Goal: Find specific page/section: Find specific page/section

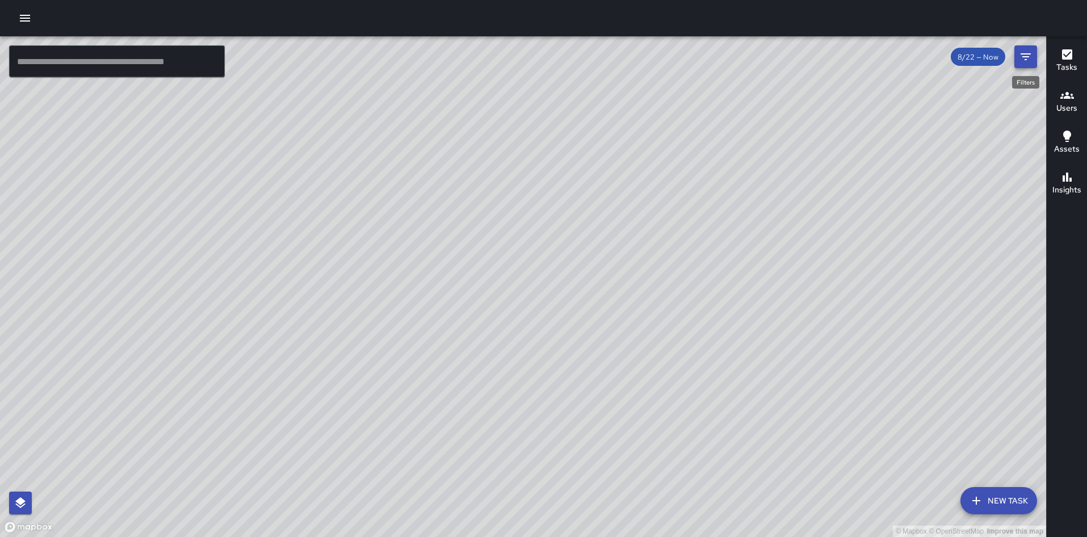
click at [1017, 60] on button "Filters" at bounding box center [1026, 56] width 23 height 23
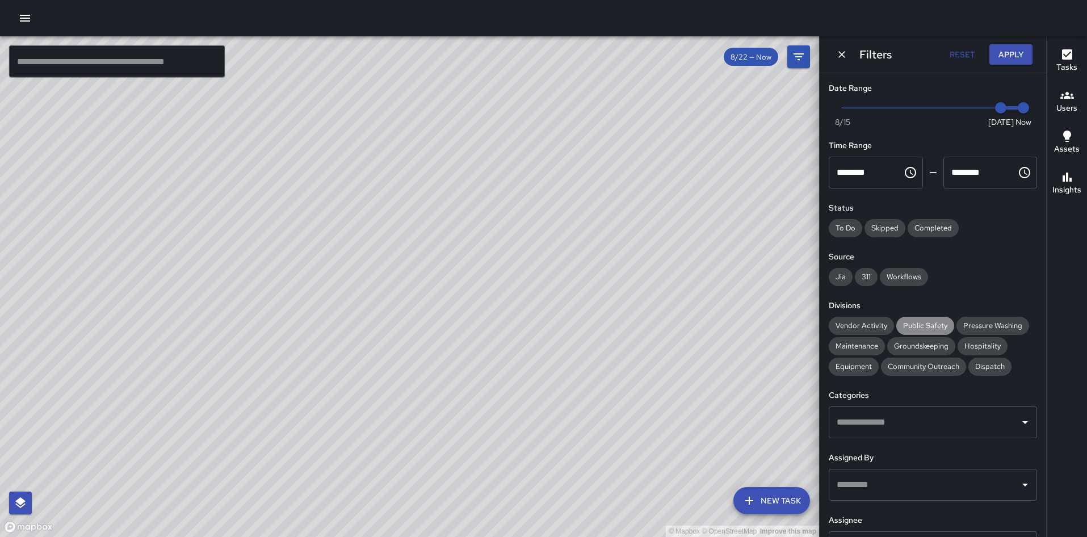
click at [911, 322] on span "Public Safety" at bounding box center [925, 326] width 58 height 10
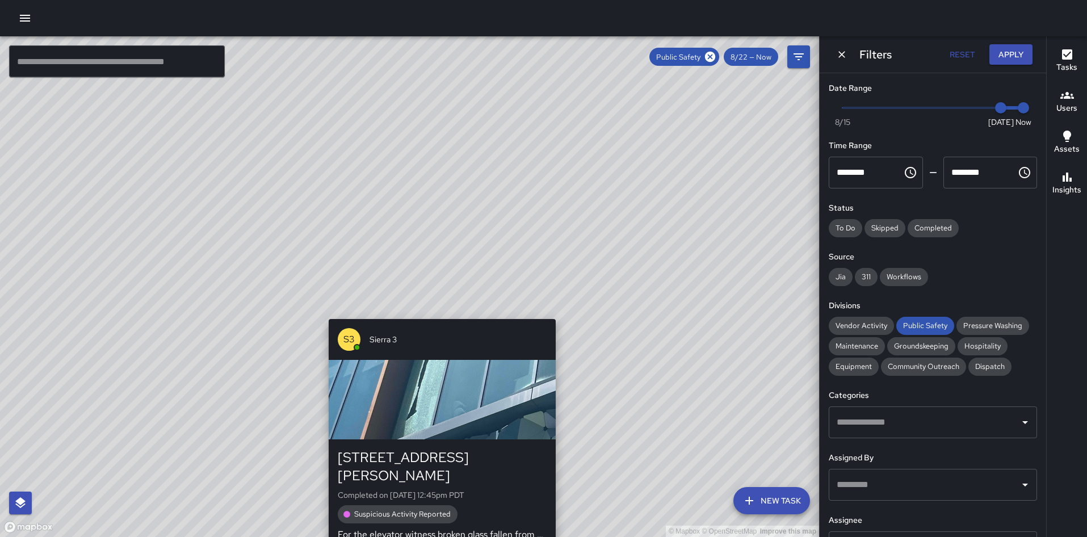
click at [438, 310] on div "© Mapbox © OpenStreetMap Improve this map S3 Sierra [GEOGRAPHIC_DATA][STREET_AD…" at bounding box center [409, 286] width 819 height 501
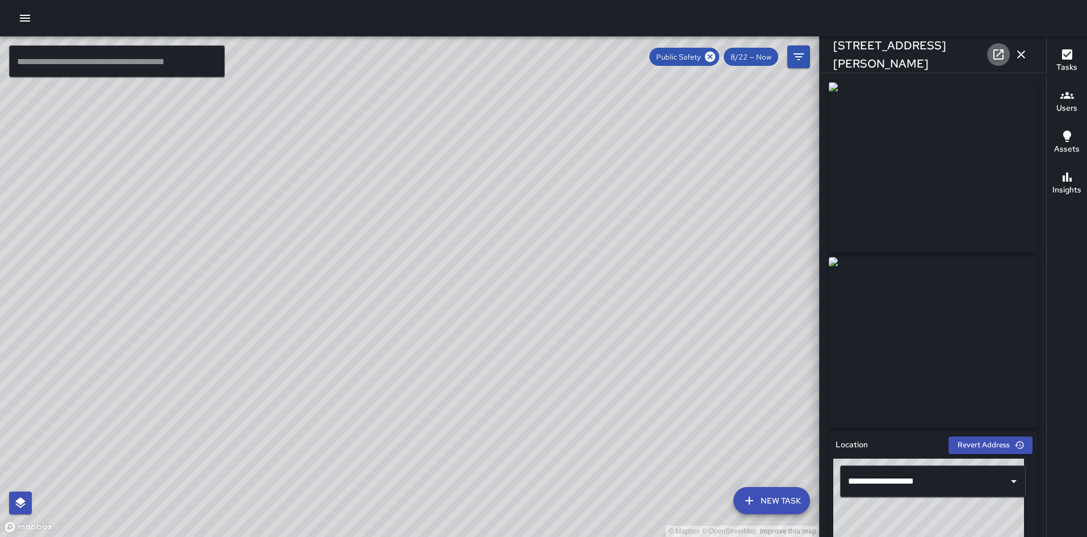
click at [995, 55] on icon at bounding box center [999, 54] width 10 height 10
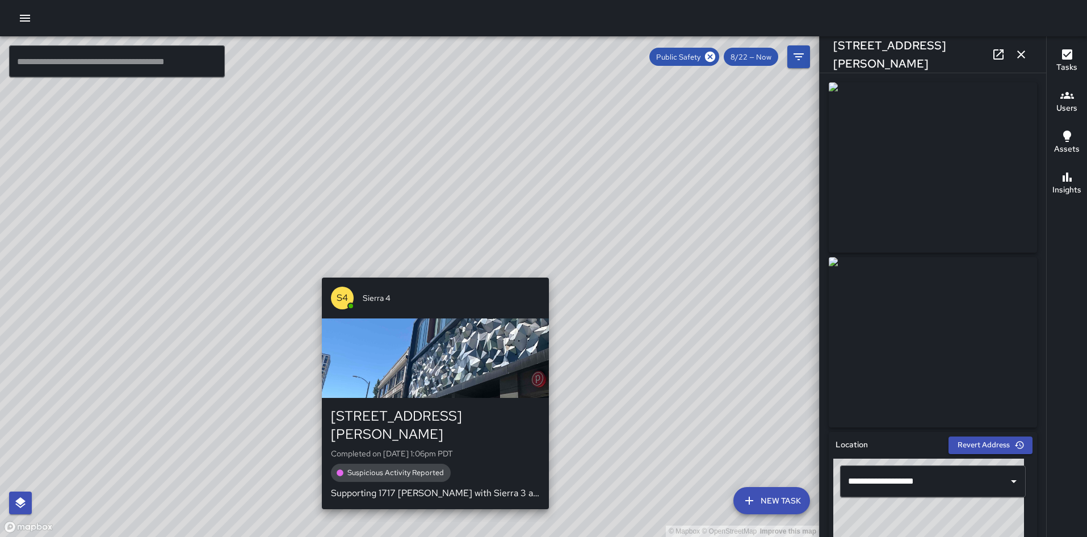
click at [433, 269] on div "© Mapbox © OpenStreetMap Improve this map S4 [GEOGRAPHIC_DATA][STREET_ADDRESS][…" at bounding box center [409, 286] width 819 height 501
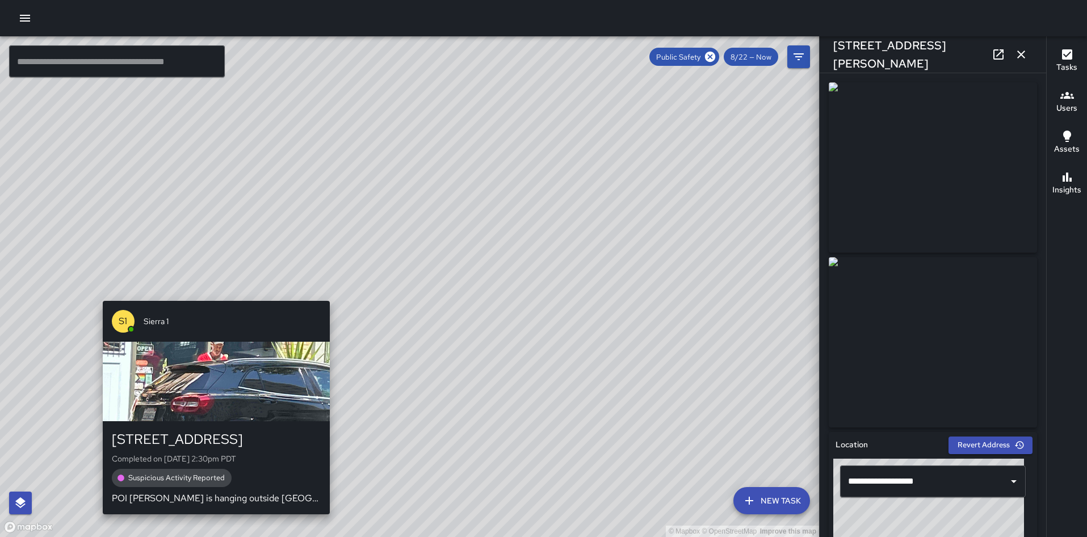
click at [215, 292] on div "© Mapbox © OpenStreetMap Improve this map [GEOGRAPHIC_DATA][STREET_ADDRESS] Com…" at bounding box center [409, 286] width 819 height 501
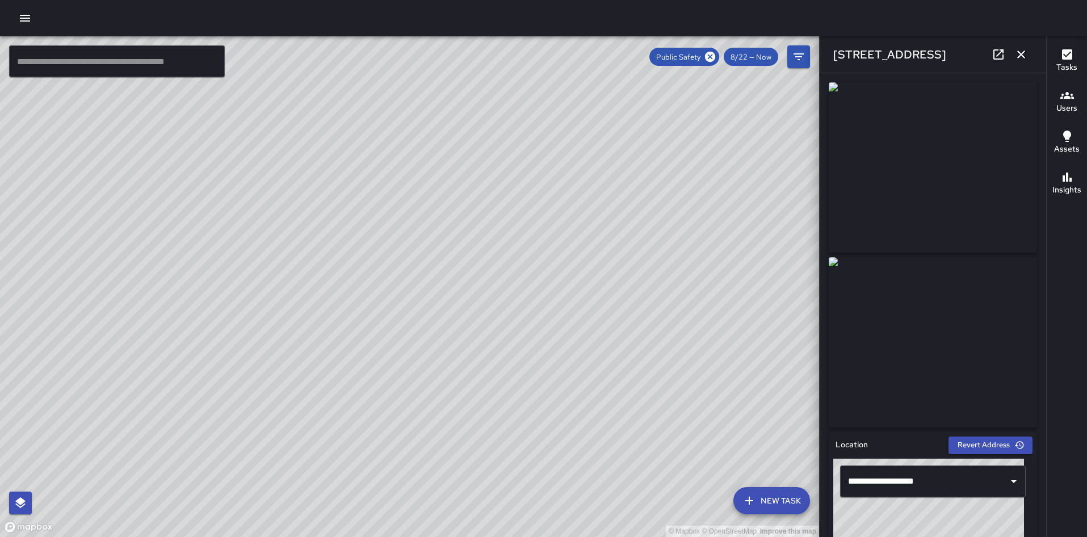
click at [999, 57] on icon at bounding box center [999, 55] width 14 height 14
click at [305, 39] on div "© Mapbox © OpenStreetMap Improve this map" at bounding box center [409, 286] width 819 height 501
click at [1020, 48] on icon "button" at bounding box center [1022, 55] width 14 height 14
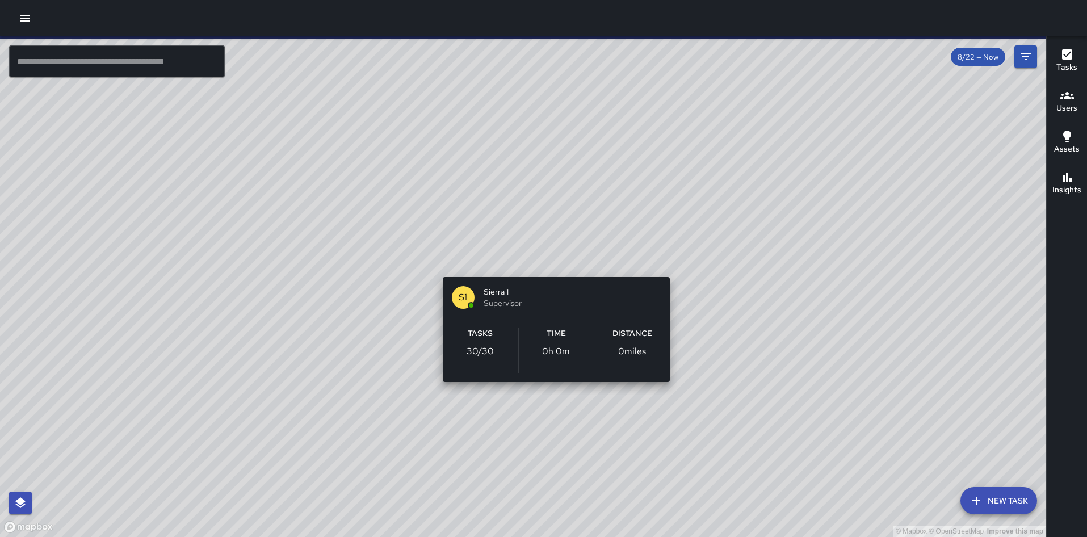
click at [563, 252] on div "© Mapbox © OpenStreetMap Improve this map S1 Sierra 1 Supervisor Tasks 30 / 30 …" at bounding box center [523, 286] width 1046 height 501
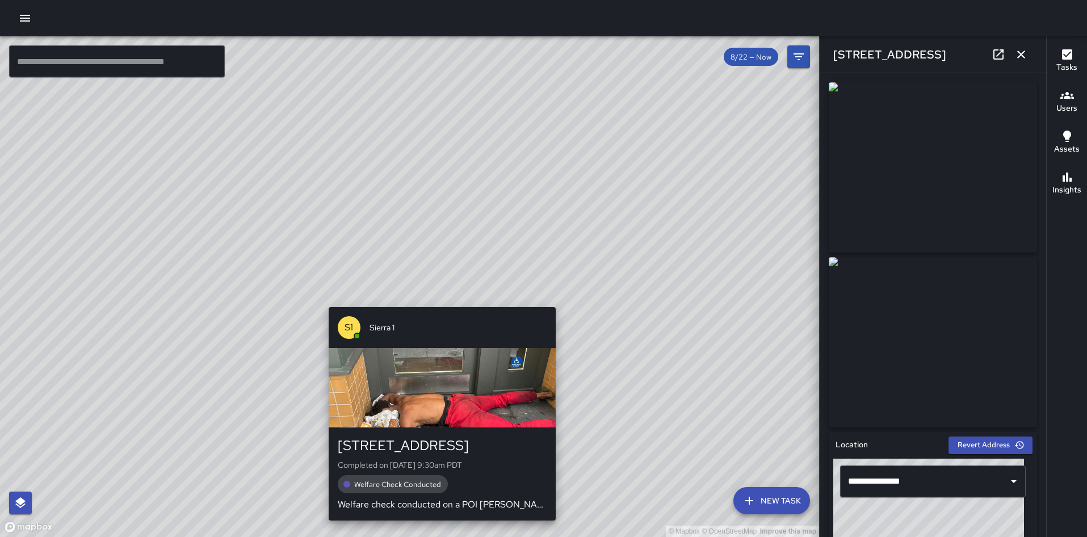
click at [438, 297] on div "© Mapbox © OpenStreetMap Improve this map S1 Sierra 1 389 17th Street Completed…" at bounding box center [409, 286] width 819 height 501
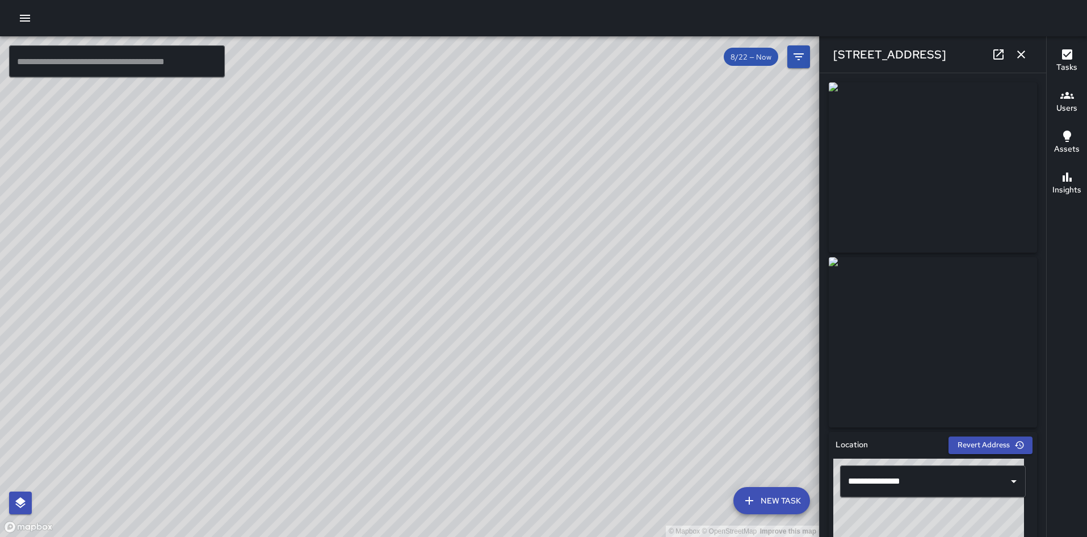
click at [995, 50] on icon at bounding box center [999, 54] width 10 height 10
drag, startPoint x: 290, startPoint y: 272, endPoint x: 404, endPoint y: 158, distance: 161.8
click at [404, 158] on div "© Mapbox © OpenStreetMap Improve this map" at bounding box center [409, 286] width 819 height 501
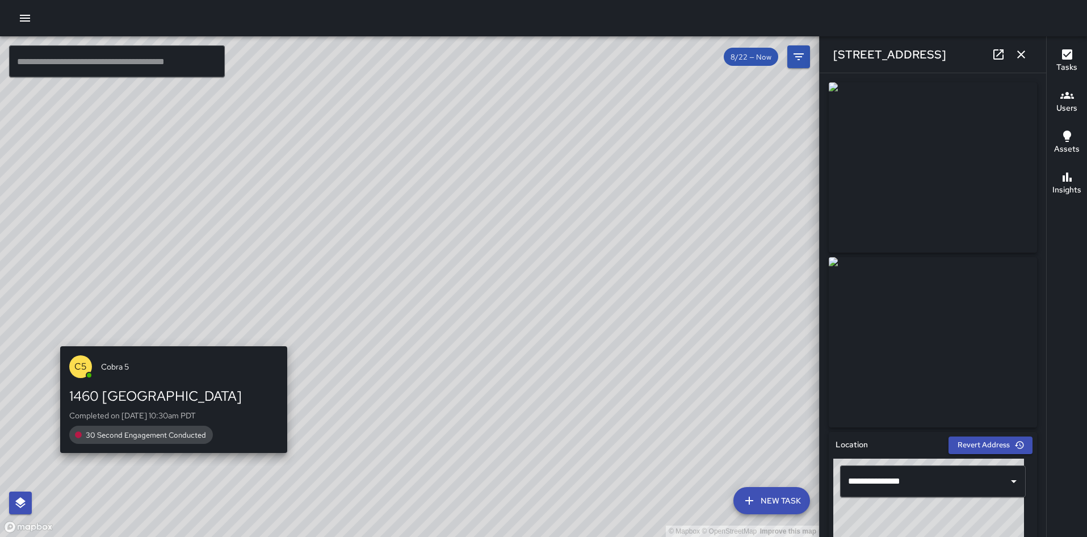
click at [169, 340] on div "© Mapbox © OpenStreetMap Improve this map C5 Cobra 5 1460 Broadway Completed on…" at bounding box center [409, 286] width 819 height 501
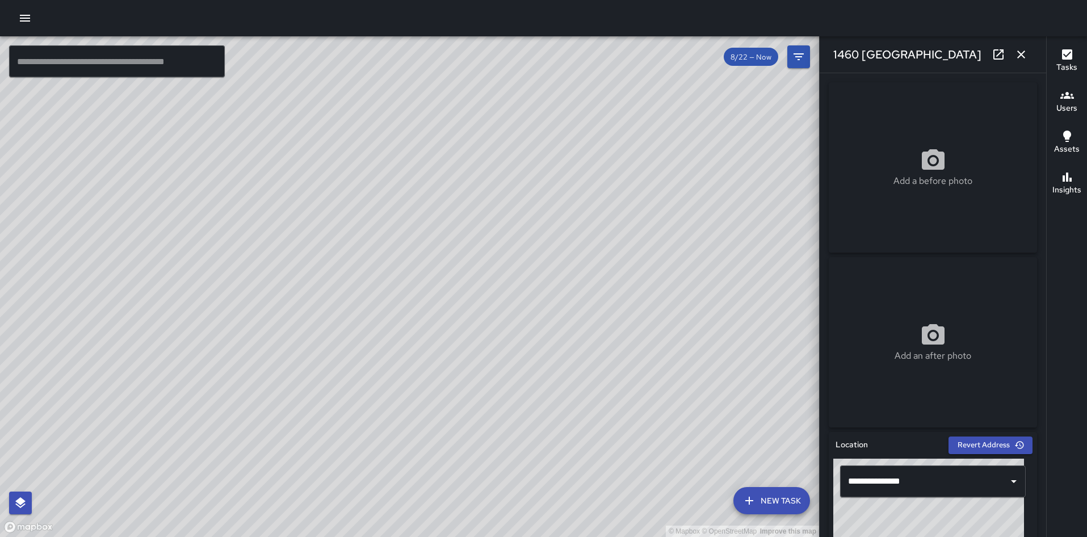
drag, startPoint x: 277, startPoint y: 242, endPoint x: 381, endPoint y: 336, distance: 139.9
click at [381, 336] on div "© Mapbox © OpenStreetMap Improve this map" at bounding box center [409, 286] width 819 height 501
drag, startPoint x: 648, startPoint y: 322, endPoint x: 461, endPoint y: 316, distance: 187.5
click at [461, 316] on div "© Mapbox © OpenStreetMap Improve this map" at bounding box center [409, 286] width 819 height 501
drag, startPoint x: 578, startPoint y: 275, endPoint x: 468, endPoint y: 332, distance: 124.2
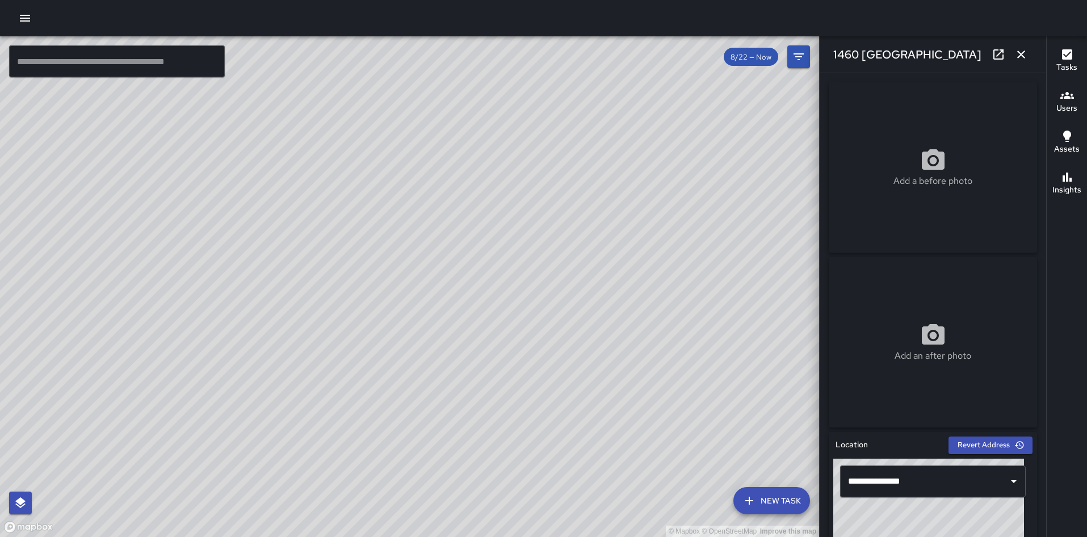
click at [468, 332] on div "© Mapbox © OpenStreetMap Improve this map" at bounding box center [409, 286] width 819 height 501
drag, startPoint x: 531, startPoint y: 105, endPoint x: 522, endPoint y: 166, distance: 61.9
click at [522, 166] on div "© Mapbox © OpenStreetMap Improve this map" at bounding box center [409, 286] width 819 height 501
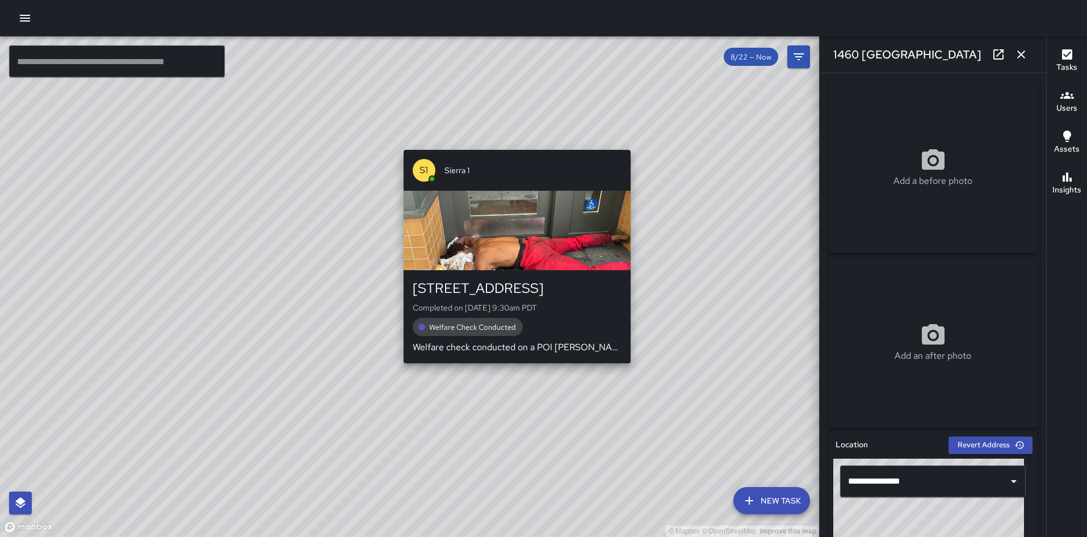
click at [513, 143] on div "© Mapbox © OpenStreetMap Improve this map S1 Sierra 1 389 17th Street Completed…" at bounding box center [409, 286] width 819 height 501
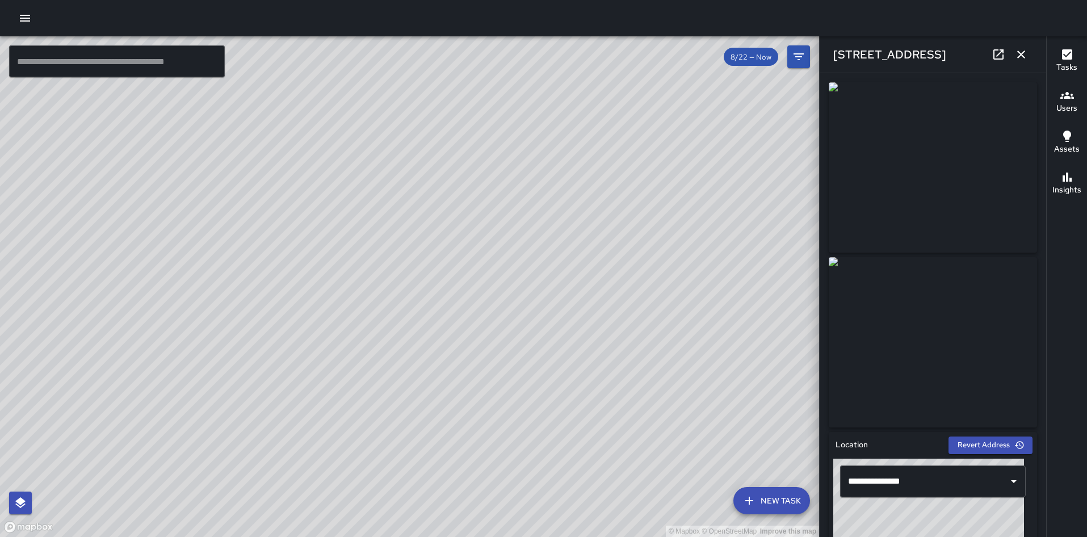
click at [1003, 58] on icon at bounding box center [999, 54] width 10 height 10
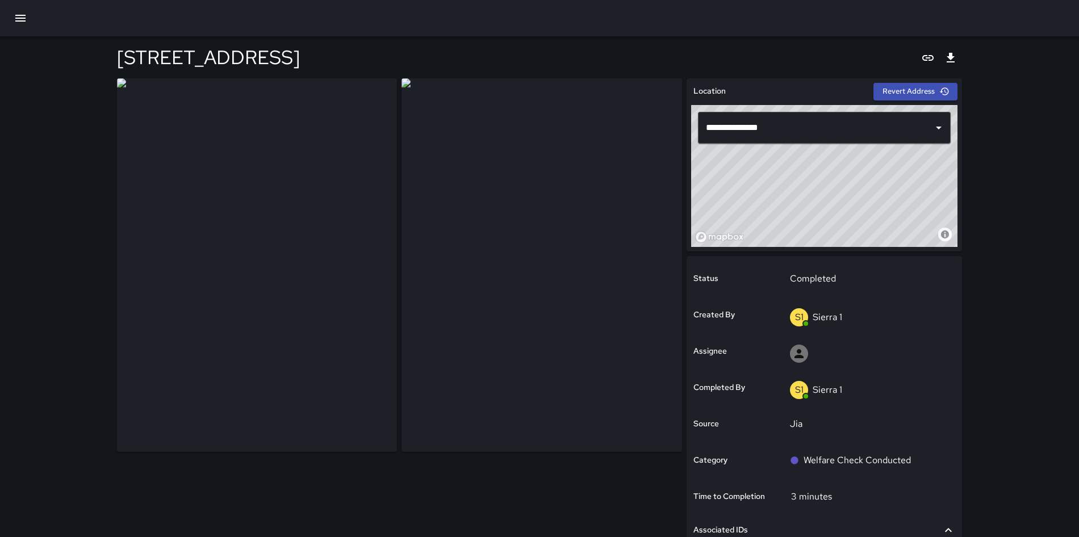
click at [732, 7] on div at bounding box center [539, 18] width 1079 height 36
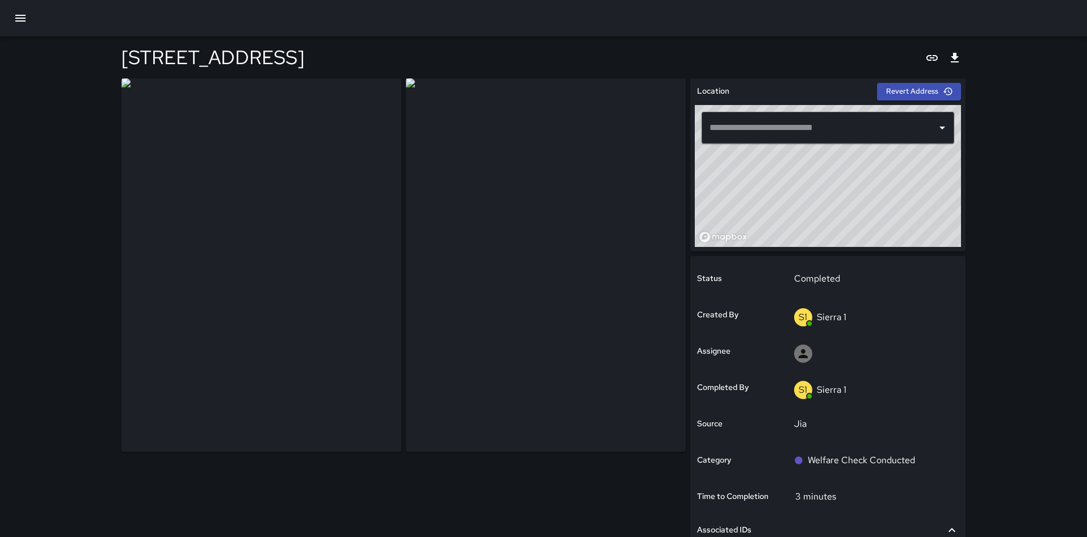
type input "**********"
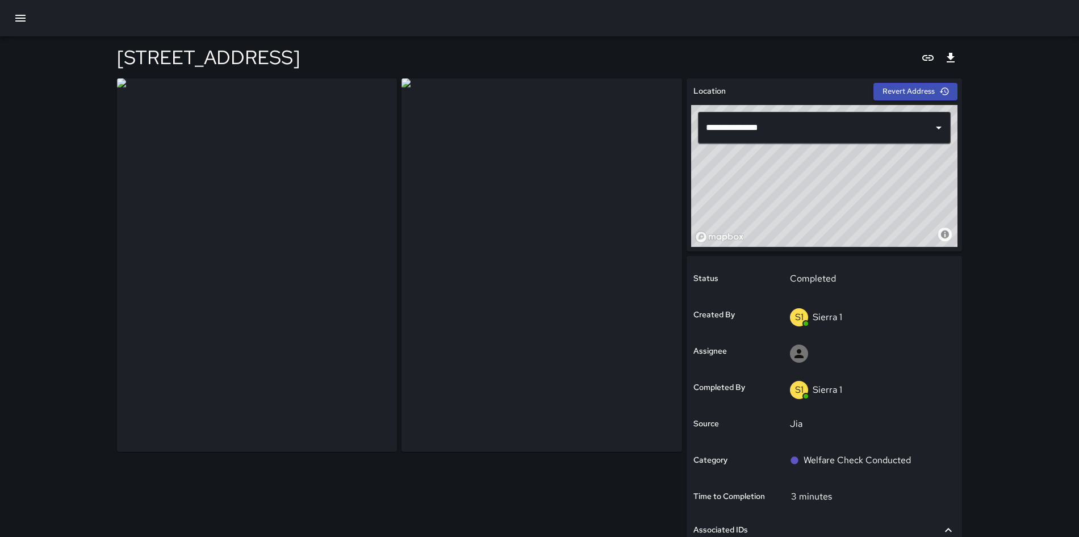
drag, startPoint x: 359, startPoint y: 213, endPoint x: 410, endPoint y: 40, distance: 180.5
click at [410, 40] on div "[STREET_ADDRESS]" at bounding box center [539, 57] width 845 height 42
